Goal: Complete application form: Complete application form

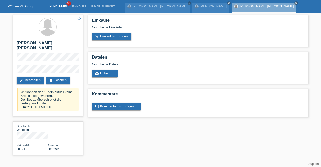
click at [65, 6] on link "Kund*innen" at bounding box center [58, 6] width 23 height 3
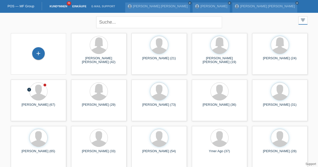
click at [79, 6] on link "Einkäufe" at bounding box center [79, 6] width 19 height 3
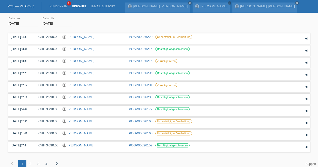
click at [59, 8] on li "Kund*innen 36" at bounding box center [58, 6] width 23 height 13
click at [59, 7] on link "Kund*innen" at bounding box center [58, 6] width 23 height 3
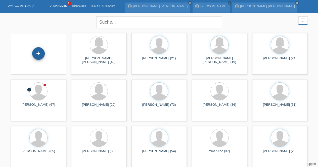
click at [38, 51] on div "+" at bounding box center [38, 53] width 13 height 13
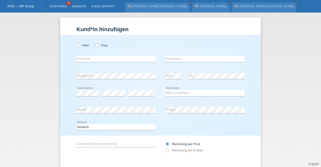
click at [77, 49] on div "Herr Frau" at bounding box center [116, 45] width 79 height 10
click at [77, 47] on div "Herr Frau" at bounding box center [116, 45] width 79 height 10
click at [76, 43] on icon at bounding box center [76, 43] width 0 height 0
click at [77, 47] on input "Herr" at bounding box center [78, 44] width 3 height 3
radio input "true"
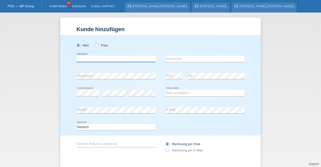
click at [81, 59] on input "text" at bounding box center [116, 59] width 79 height 6
type input "[PERSON_NAME][MEDICAL_DATA]"
click at [175, 90] on select "Bitte auswählen... Schweiz Deutschland Liechtenstein Österreich ------------ Af…" at bounding box center [205, 93] width 79 height 6
select select "CH"
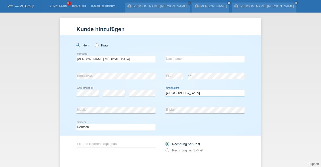
click at [166, 90] on select "Bitte auswählen... Schweiz Deutschland Liechtenstein Österreich ------------ Af…" at bounding box center [205, 93] width 79 height 6
click at [91, 59] on input "[PERSON_NAME][MEDICAL_DATA]" at bounding box center [116, 59] width 79 height 6
type input "Serdar"
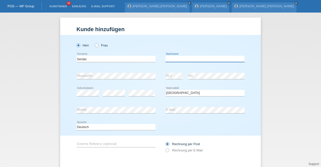
paste input "[MEDICAL_DATA]"
type input "[MEDICAL_DATA]"
click at [166, 127] on div "Deutsch Français Italiano English error Sprache" at bounding box center [161, 127] width 168 height 17
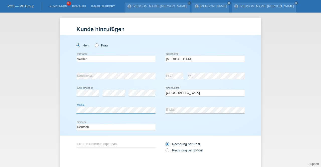
scroll to position [26, 0]
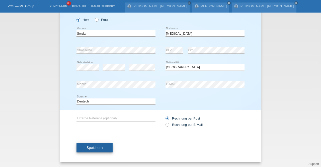
click at [90, 149] on span "Speichern" at bounding box center [95, 148] width 16 height 4
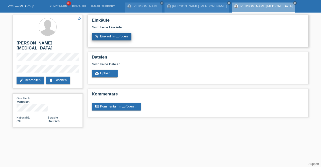
click at [121, 36] on link "add_shopping_cart Einkauf hinzufügen" at bounding box center [112, 37] width 40 height 8
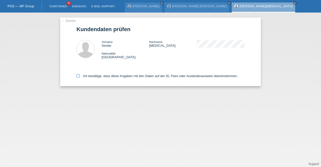
click at [114, 77] on label "Ich bestätige, dass diese Angaben mit den Daten auf der ID, Pass oder Ausländer…" at bounding box center [157, 76] width 161 height 4
click at [80, 77] on input "Ich bestätige, dass diese Angaben mit den Daten auf der ID, Pass oder Ausländer…" at bounding box center [78, 75] width 3 height 3
checkbox input "true"
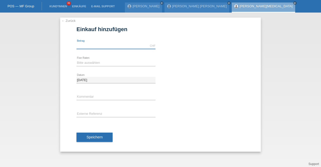
click at [95, 48] on div "CHF error [GEOGRAPHIC_DATA]" at bounding box center [116, 46] width 79 height 7
type input "10000.00"
click at [101, 59] on div "Bitte auswählen 12 Raten 24 Raten 36 Raten 48 Raten error Fixe Raten" at bounding box center [116, 62] width 79 height 17
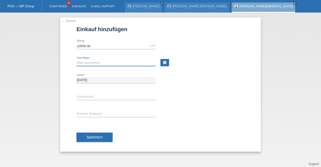
click at [95, 64] on select "Bitte auswählen 12 Raten 24 Raten 36 Raten 48 Raten" at bounding box center [116, 63] width 79 height 6
select select "214"
click at [77, 60] on select "Bitte auswählen 12 Raten 24 Raten 36 Raten 48 Raten" at bounding box center [116, 63] width 79 height 6
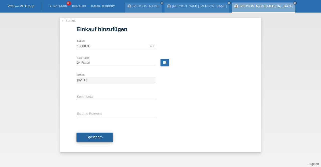
click at [99, 138] on span "Speichern" at bounding box center [95, 137] width 16 height 4
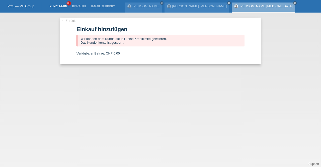
click at [60, 6] on link "Kund*innen" at bounding box center [58, 6] width 23 height 3
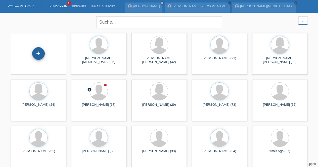
click at [38, 55] on div "+" at bounding box center [38, 53] width 13 height 13
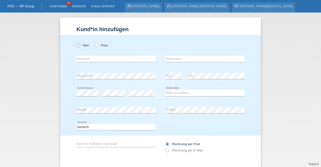
click at [76, 43] on icon at bounding box center [76, 43] width 0 height 0
click at [77, 45] on input "Herr" at bounding box center [78, 44] width 3 height 3
radio input "true"
click at [166, 67] on div "error Nachname" at bounding box center [205, 58] width 79 height 17
click at [195, 81] on div "error Ort" at bounding box center [216, 76] width 57 height 17
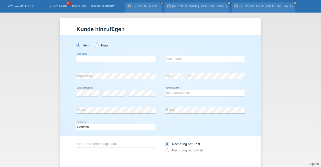
click at [99, 57] on input "text" at bounding box center [116, 59] width 79 height 6
type input "[PERSON_NAME]"
click at [183, 59] on input "text" at bounding box center [205, 59] width 79 height 6
type input "[PERSON_NAME]"
click at [183, 92] on select "Bitte auswählen... Schweiz Deutschland Liechtenstein Österreich ------------ Af…" at bounding box center [205, 93] width 79 height 6
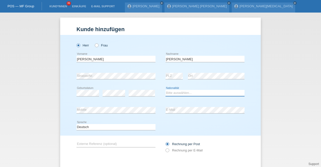
select select "CH"
click at [166, 90] on select "Bitte auswählen... Schweiz Deutschland Liechtenstein Österreich ------------ Af…" at bounding box center [205, 93] width 79 height 6
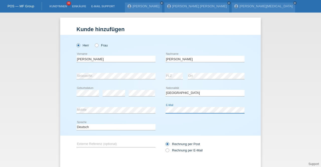
click at [152, 111] on div "error Mobile error E-Mail" at bounding box center [161, 110] width 168 height 17
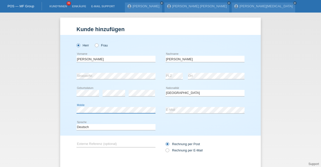
click at [66, 112] on div "Herr Frau Laurent Gael Bruno error Vorname Mathey error error C" at bounding box center [160, 85] width 201 height 101
click at [96, 116] on div "error Mobile" at bounding box center [116, 110] width 79 height 17
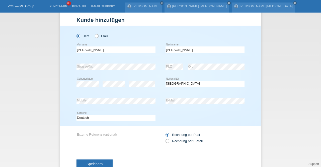
scroll to position [10, 0]
click at [83, 161] on button "Speichern" at bounding box center [95, 164] width 36 height 10
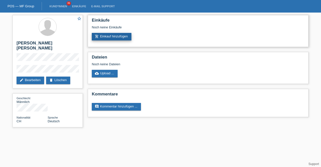
click at [106, 33] on link "add_shopping_cart Einkauf hinzufügen" at bounding box center [112, 37] width 40 height 8
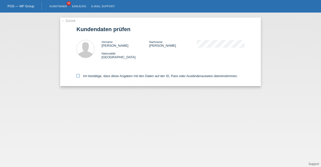
click at [115, 76] on label "Ich bestätige, dass diese Angaben mit den Daten auf der ID, Pass oder Ausländer…" at bounding box center [157, 76] width 161 height 4
click at [80, 76] on input "Ich bestätige, dass diese Angaben mit den Daten auf der ID, Pass oder Ausländer…" at bounding box center [78, 75] width 3 height 3
checkbox input "true"
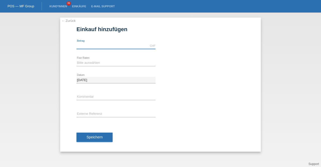
click at [96, 46] on input "text" at bounding box center [116, 46] width 79 height 6
type input "9000.00"
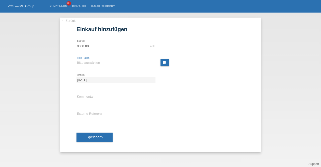
click at [104, 61] on select "Bitte auswählen 12 Raten 24 Raten 36 Raten 48 Raten" at bounding box center [116, 63] width 79 height 6
select select "214"
click at [77, 60] on select "Bitte auswählen 12 Raten 24 Raten 36 Raten 48 Raten" at bounding box center [116, 63] width 79 height 6
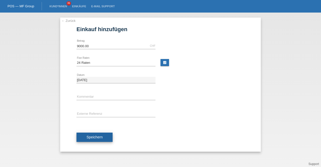
click at [99, 135] on span "Speichern" at bounding box center [95, 137] width 16 height 4
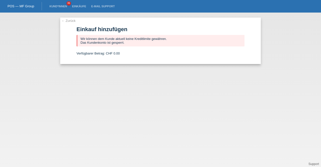
click at [58, 9] on li "Kund*innen 36" at bounding box center [58, 6] width 23 height 13
click at [58, 8] on link "Kund*innen" at bounding box center [58, 6] width 23 height 3
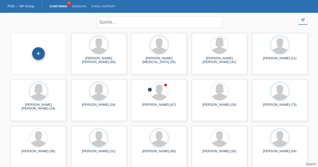
click at [40, 54] on div "+" at bounding box center [38, 53] width 13 height 13
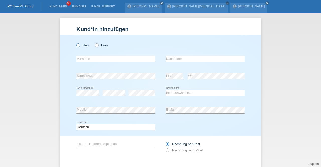
click at [79, 47] on label "Herr" at bounding box center [83, 45] width 13 height 4
click at [79, 47] on input "Herr" at bounding box center [78, 44] width 3 height 3
radio input "true"
click at [85, 60] on input "text" at bounding box center [116, 59] width 79 height 6
type input "Noe Sovann"
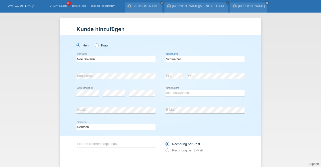
type input "Schweizer"
click at [187, 93] on select "Bitte auswählen... Schweiz Deutschland Liechtenstein Österreich ------------ Af…" at bounding box center [205, 93] width 79 height 6
select select "CH"
click at [166, 90] on select "Bitte auswählen... Schweiz Deutschland Liechtenstein Österreich ------------ Af…" at bounding box center [205, 93] width 79 height 6
click at [157, 76] on div "error Strasse/Nr. error PLZ error Ort" at bounding box center [161, 76] width 168 height 17
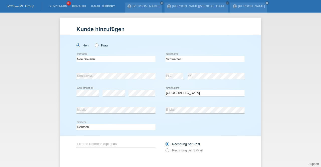
click at [159, 79] on div "error Strasse/Nr. error PLZ error Ort" at bounding box center [161, 76] width 168 height 17
click at [214, 122] on div "Deutsch Français Italiano English error Sprache" at bounding box center [161, 127] width 168 height 17
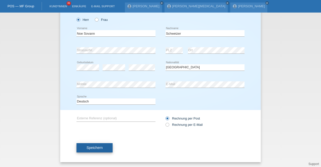
click at [105, 147] on button "Speichern" at bounding box center [95, 148] width 36 height 10
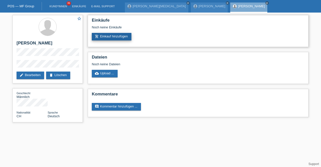
click at [112, 37] on link "add_shopping_cart Einkauf hinzufügen" at bounding box center [112, 37] width 40 height 8
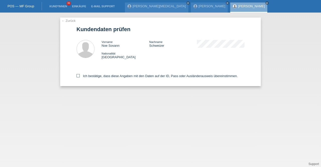
click at [116, 75] on label "Ich bestätige, dass diese Angaben mit den Daten auf der ID, Pass oder Ausländer…" at bounding box center [157, 76] width 161 height 4
click at [80, 75] on input "Ich bestätige, dass diese Angaben mit den Daten auf der ID, Pass oder Ausländer…" at bounding box center [78, 75] width 3 height 3
checkbox input "true"
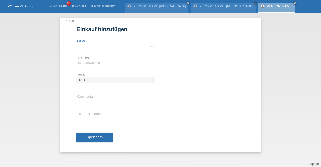
click at [99, 44] on input "text" at bounding box center [116, 46] width 79 height 6
type input "9000.00"
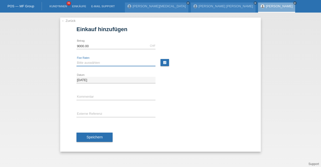
click at [107, 62] on select "Bitte auswählen 12 Raten 24 Raten 36 Raten 48 Raten" at bounding box center [116, 63] width 79 height 6
select select "214"
click at [77, 60] on select "Bitte auswählen 12 Raten 24 Raten 36 Raten 48 Raten" at bounding box center [116, 63] width 79 height 6
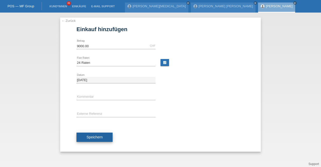
click at [105, 139] on button "Speichern" at bounding box center [95, 138] width 36 height 10
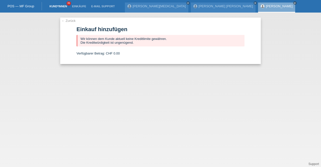
click at [63, 6] on link "Kund*innen" at bounding box center [58, 6] width 23 height 3
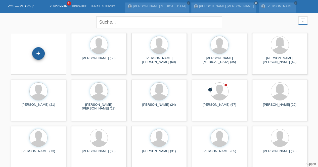
click at [39, 55] on div "+" at bounding box center [38, 53] width 13 height 13
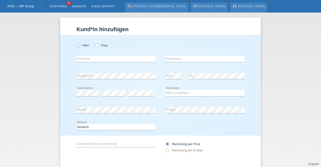
click at [83, 44] on label "Herr" at bounding box center [83, 45] width 13 height 4
click at [80, 44] on input "Herr" at bounding box center [78, 44] width 3 height 3
radio input "true"
click at [92, 58] on input "text" at bounding box center [116, 59] width 79 height 6
type input "Michael"
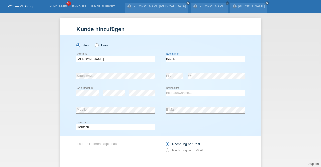
type input "Bösch"
click at [141, 80] on div "error Strasse/Nr." at bounding box center [116, 76] width 79 height 17
click at [175, 93] on select "Bitte auswählen... Schweiz Deutschland Liechtenstein Österreich ------------ Af…" at bounding box center [205, 93] width 79 height 6
select select "CH"
click at [166, 90] on select "Bitte auswählen... Schweiz Deutschland Liechtenstein Österreich ------------ Af…" at bounding box center [205, 93] width 79 height 6
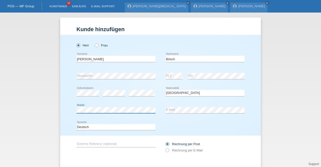
click at [54, 113] on div "Kund*in hinzufügen Kunde hinzufügen Kundin hinzufügen Herr Frau Michael error V…" at bounding box center [160, 90] width 321 height 154
click at [198, 125] on div "Deutsch Français Italiano English error Sprache" at bounding box center [161, 127] width 168 height 17
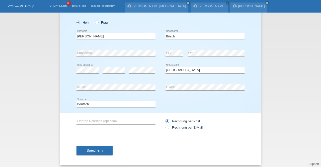
scroll to position [23, 0]
click at [98, 147] on button "Speichern" at bounding box center [95, 151] width 36 height 10
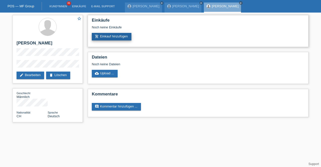
click at [99, 36] on link "add_shopping_cart Einkauf hinzufügen" at bounding box center [112, 37] width 40 height 8
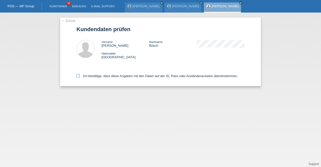
click at [111, 78] on label "Ich bestätige, dass diese Angaben mit den Daten auf der ID, Pass oder Ausländer…" at bounding box center [157, 76] width 161 height 4
click at [80, 77] on input "Ich bestätige, dass diese Angaben mit den Daten auf der ID, Pass oder Ausländer…" at bounding box center [78, 75] width 3 height 3
checkbox input "true"
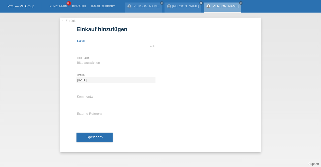
click at [101, 47] on input "text" at bounding box center [116, 46] width 79 height 6
type input "9000.00"
click at [112, 64] on select "Bitte auswählen 12 Raten 24 Raten 36 Raten 48 Raten" at bounding box center [116, 63] width 79 height 6
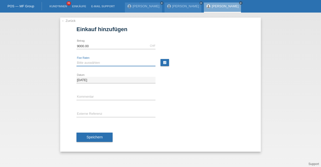
select select "214"
click at [77, 60] on select "Bitte auswählen 12 Raten 24 Raten 36 Raten 48 Raten" at bounding box center [116, 63] width 79 height 6
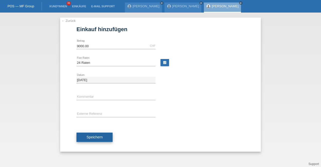
click at [103, 135] on button "Speichern" at bounding box center [95, 138] width 36 height 10
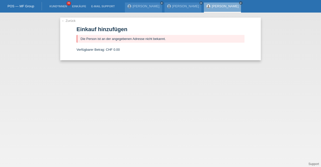
click at [236, 7] on link "[PERSON_NAME]" at bounding box center [225, 6] width 27 height 4
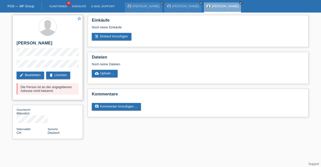
click at [64, 56] on div "star_border Michael Bösch edit Bearbeiten delete Löschen Die Person ist an der …" at bounding box center [48, 57] width 70 height 85
click at [54, 7] on link "Kund*innen" at bounding box center [58, 6] width 23 height 3
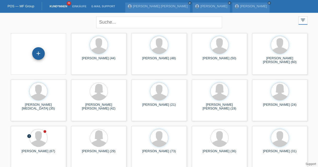
click at [40, 53] on div "+" at bounding box center [38, 53] width 13 height 13
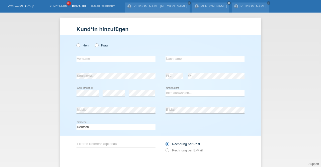
click at [82, 6] on link "Einkäufe" at bounding box center [79, 6] width 19 height 3
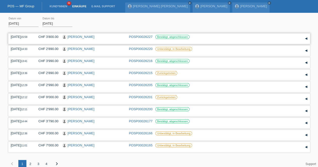
click at [84, 36] on link "[PERSON_NAME]" at bounding box center [81, 37] width 27 height 4
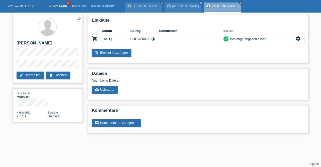
click at [57, 6] on link "Kund*innen" at bounding box center [58, 6] width 23 height 3
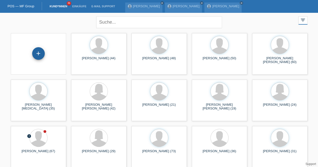
click at [41, 54] on div "+" at bounding box center [38, 53] width 12 height 9
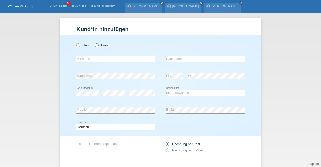
click at [94, 43] on icon at bounding box center [94, 43] width 0 height 0
click at [95, 44] on input "Frau" at bounding box center [96, 44] width 3 height 3
radio input "true"
click at [94, 58] on input "text" at bounding box center [116, 59] width 79 height 6
type input "Nurije"
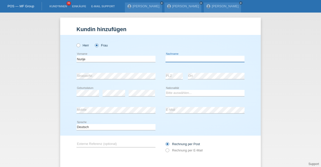
click at [187, 59] on input "text" at bounding box center [205, 59] width 79 height 6
type input "Redjepi"
click at [174, 93] on select "Bitte auswählen... [GEOGRAPHIC_DATA] [GEOGRAPHIC_DATA] [GEOGRAPHIC_DATA] [GEOGR…" at bounding box center [205, 93] width 79 height 6
select select "MK"
click at [166, 90] on select "Bitte auswählen... [GEOGRAPHIC_DATA] [GEOGRAPHIC_DATA] [GEOGRAPHIC_DATA] [GEOGR…" at bounding box center [205, 93] width 79 height 6
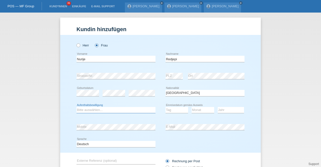
click at [109, 108] on select "Bitte auswählen... C B B - Flüchtlingsstatus Andere" at bounding box center [116, 110] width 79 height 6
select select "C"
click at [77, 107] on select "Bitte auswählen... C B B - Flüchtlingsstatus Andere" at bounding box center [116, 110] width 79 height 6
click at [177, 110] on select "Tag 01 02 03 04 05 06 07 08 09 10 11" at bounding box center [177, 110] width 23 height 6
select select "13"
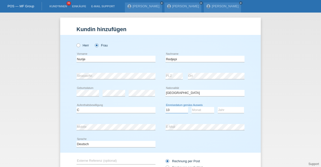
click at [166, 107] on select "Tag 01 02 03 04 05 06 07 08 09 10 11" at bounding box center [177, 110] width 23 height 6
click at [194, 111] on select "Monat 01 02 03 04 05 06 07 08 09 10 11" at bounding box center [203, 110] width 23 height 6
select select "06"
click at [192, 107] on select "Monat 01 02 03 04 05 06 07 08 09 10 11" at bounding box center [203, 110] width 23 height 6
click at [224, 109] on select "Jahr 2025 2024 2023 2022 2021 2020 2019 2018 2017 2016 2015 2014 2013 2012 2011…" at bounding box center [231, 110] width 26 height 6
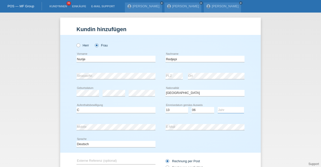
select select "2001"
click at [218, 107] on select "Jahr 2025 2024 2023 2022 2021 2020 2019 2018 2017 2016 2015 2014 2013 2012 2011…" at bounding box center [231, 110] width 26 height 6
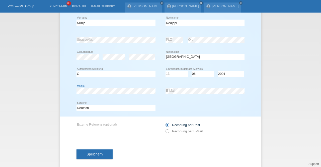
click at [41, 110] on div "Kund*in hinzufügen Kunde hinzufügen Kundin hinzufügen Herr Frau Nurije error Vo…" at bounding box center [160, 90] width 321 height 154
click at [67, 105] on div "Herr Frau Nurije error Vorname C" at bounding box center [160, 58] width 201 height 118
click at [187, 103] on div "Deutsch Français Italiano English error Sprache" at bounding box center [161, 107] width 168 height 17
click at [91, 151] on button "Speichern" at bounding box center [95, 154] width 36 height 10
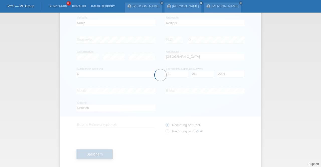
click at [91, 151] on div at bounding box center [160, 74] width 201 height 187
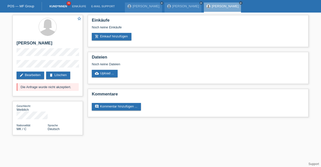
click at [56, 7] on link "Kund*innen" at bounding box center [58, 6] width 23 height 3
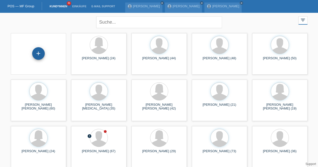
click at [42, 56] on div "+" at bounding box center [38, 53] width 13 height 13
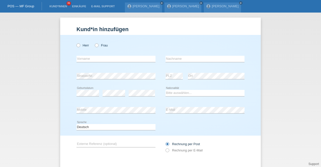
click at [77, 47] on div "Herr Frau" at bounding box center [116, 45] width 79 height 10
click at [76, 43] on icon at bounding box center [76, 43] width 0 height 0
click at [77, 46] on input "Herr" at bounding box center [78, 44] width 3 height 3
radio input "true"
click at [82, 59] on input "text" at bounding box center [116, 59] width 79 height 6
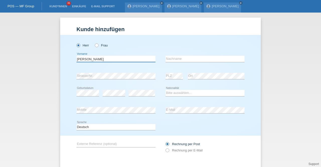
type input "Michele"
click at [168, 57] on input "text" at bounding box center [205, 59] width 79 height 6
type input "De Palma"
click at [155, 47] on div "Herr Frau" at bounding box center [161, 43] width 168 height 16
click at [150, 84] on div "error Strasse/Nr." at bounding box center [116, 76] width 79 height 17
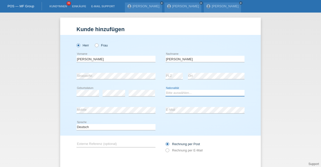
click at [167, 93] on select "Bitte auswählen... Schweiz Deutschland Liechtenstein Österreich ------------ Af…" at bounding box center [205, 93] width 79 height 6
select select "IT"
click at [166, 90] on select "Bitte auswählen... Schweiz Deutschland Liechtenstein Österreich ------------ Af…" at bounding box center [205, 93] width 79 height 6
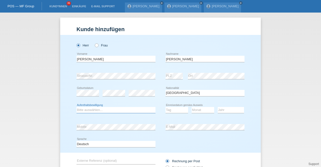
click at [134, 111] on select "Bitte auswählen... C B B - Flüchtlingsstatus Andere" at bounding box center [116, 110] width 79 height 6
select select "C"
click at [77, 107] on select "Bitte auswählen... C B B - Flüchtlingsstatus Andere" at bounding box center [116, 110] width 79 height 6
click at [70, 127] on div "Herr Frau Michele error Vorname C" at bounding box center [160, 94] width 201 height 118
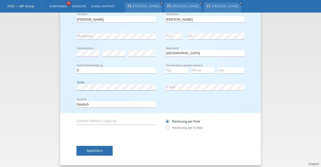
scroll to position [42, 0]
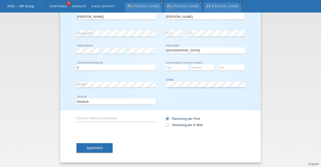
click at [262, 76] on div "Kund*in hinzufügen Kunde hinzufügen Kundin hinzufügen Herr Frau Michele error V…" at bounding box center [160, 90] width 321 height 154
click at [229, 97] on div "Deutsch Français Italiano English error Sprache" at bounding box center [161, 101] width 168 height 17
click at [168, 67] on select "Tag 01 02 03 04 05 06 07 08 09 10 11" at bounding box center [177, 68] width 23 height 6
select select "24"
click at [166, 65] on select "Tag 01 02 03 04 05 06 07 08 09 10 11" at bounding box center [177, 68] width 23 height 6
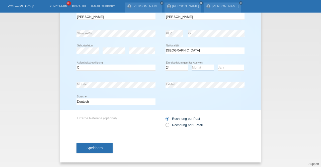
click at [199, 67] on select "Monat 01 02 03 04 05 06 07 08 09 10 11" at bounding box center [203, 68] width 23 height 6
select select "07"
click at [192, 65] on select "Monat 01 02 03 04 05 06 07 08 09 10 11" at bounding box center [203, 68] width 23 height 6
click at [222, 66] on select "Jahr 2025 2024 2023 2022 2021 2020 2019 2018 2017 2016 2015 2014 2013 2012 2011…" at bounding box center [231, 68] width 26 height 6
click at [227, 66] on select "Jahr 2025 2024 2023 2022 2021 2020 2019 2018 2017 2016 2015 2014 2013 2012 2011…" at bounding box center [231, 68] width 26 height 6
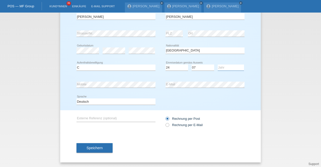
click at [227, 68] on select "Jahr 2025 2024 2023 2022 2021 2020 2019 2018 2017 2016 2015 2014 2013 2012 2011…" at bounding box center [231, 68] width 26 height 6
select select "1998"
click at [218, 65] on select "Jahr 2025 2024 2023 2022 2021 2020 2019 2018 2017 2016 2015 2014 2013 2012 2011…" at bounding box center [231, 68] width 26 height 6
click at [98, 147] on span "Speichern" at bounding box center [95, 148] width 16 height 4
